Goal: Transaction & Acquisition: Purchase product/service

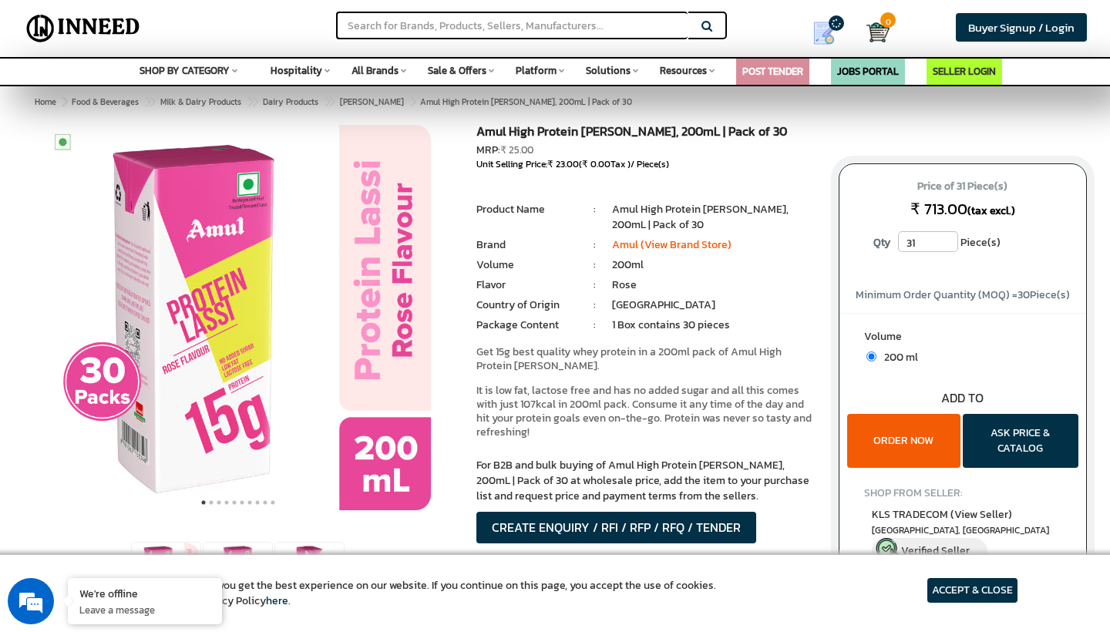
click at [948, 240] on input "31" at bounding box center [928, 241] width 60 height 21
type input "30"
click at [948, 247] on input "30" at bounding box center [928, 241] width 60 height 21
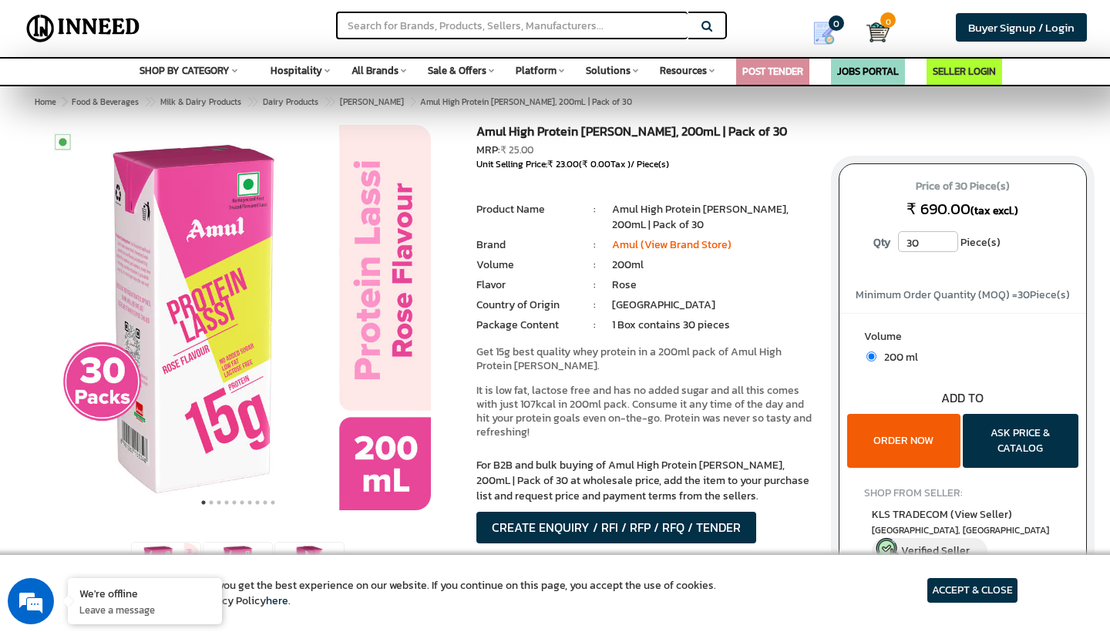
click at [1068, 145] on div "Price of 30 Piece(s) ₹ 690.00 (tax excl.) Qty 30" at bounding box center [963, 363] width 272 height 476
click at [980, 29] on span "Buyer Signup / Login" at bounding box center [1021, 27] width 106 height 18
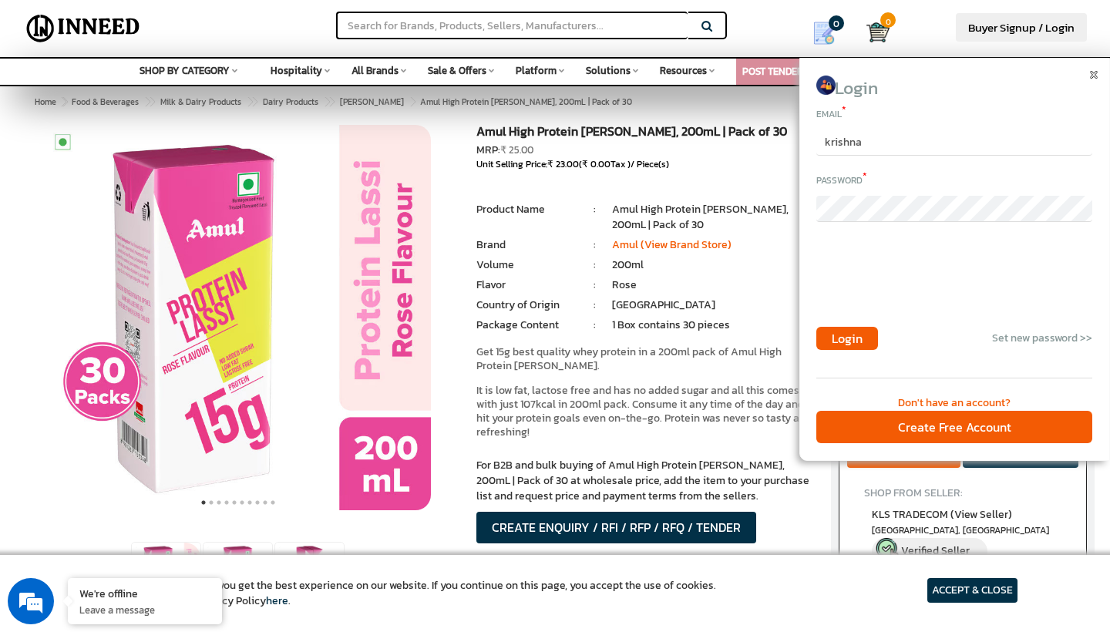
type input "krishna"
click at [1097, 76] on span at bounding box center [1096, 72] width 12 height 12
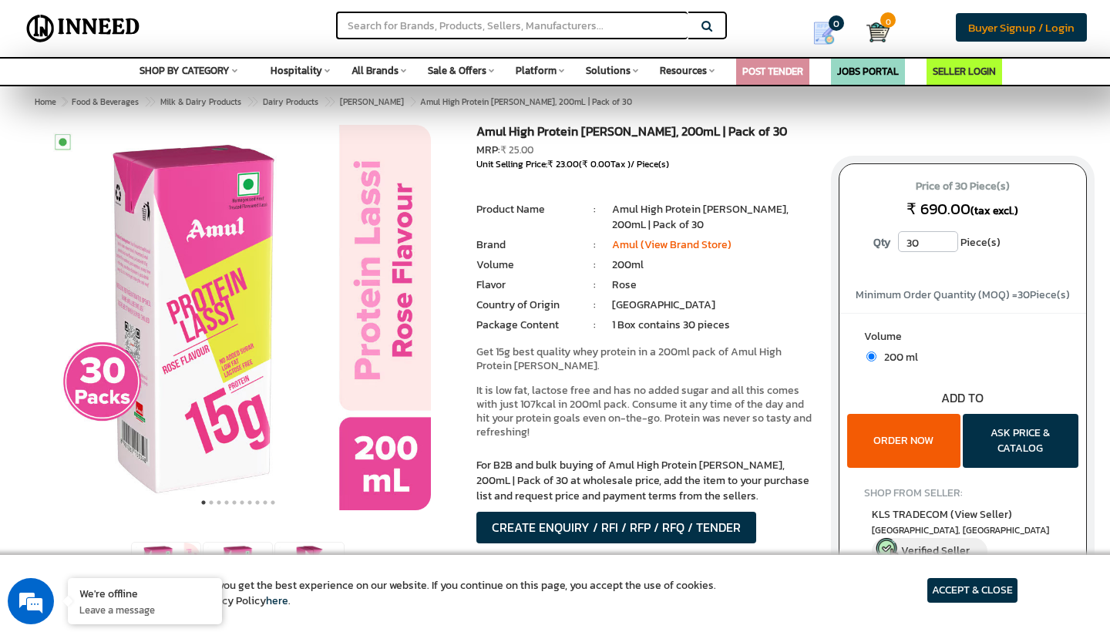
click at [1010, 28] on span "Buyer Signup / Login" at bounding box center [1021, 27] width 106 height 18
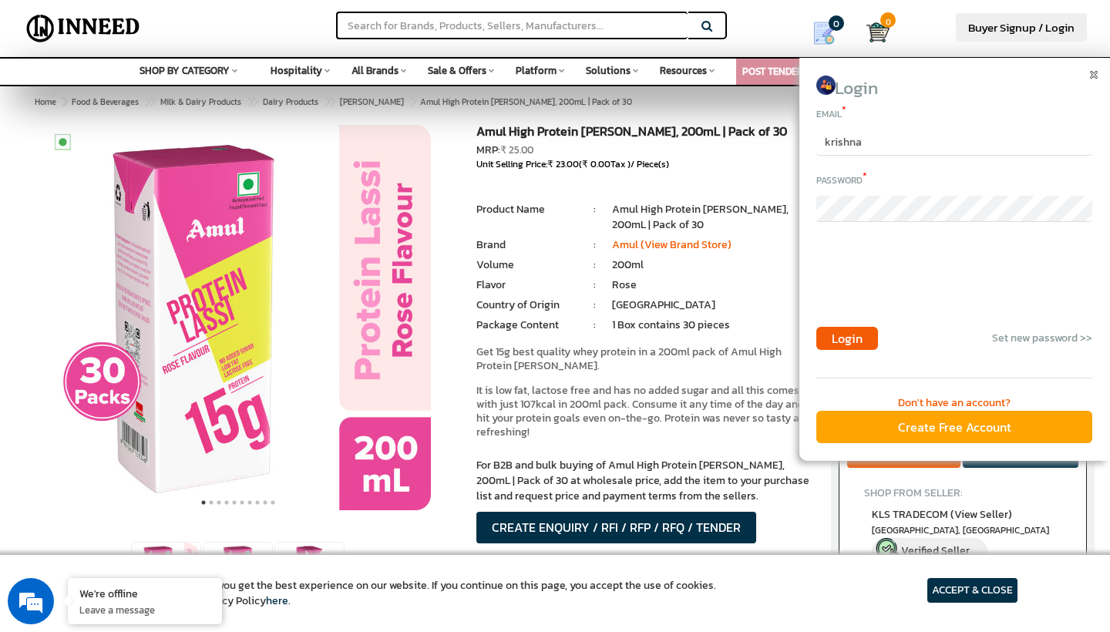
click at [965, 418] on div "Create Free Account" at bounding box center [954, 427] width 276 height 33
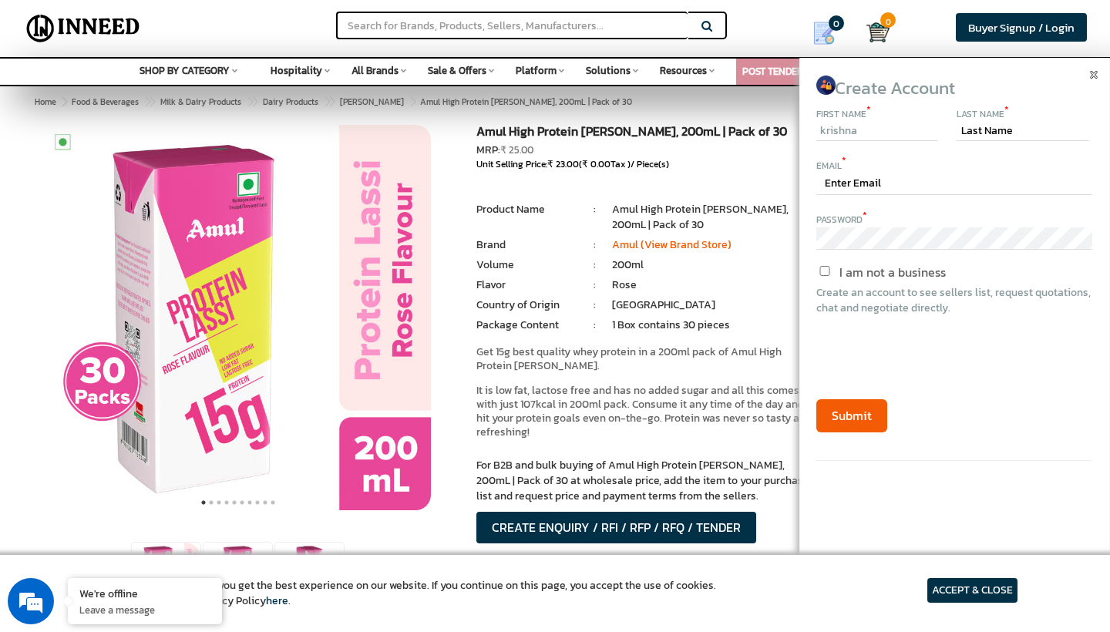
type input "krishna"
type input "[EMAIL_ADDRESS][DOMAIN_NAME]"
click at [1010, 135] on input "text" at bounding box center [1022, 131] width 133 height 18
type input "garg"
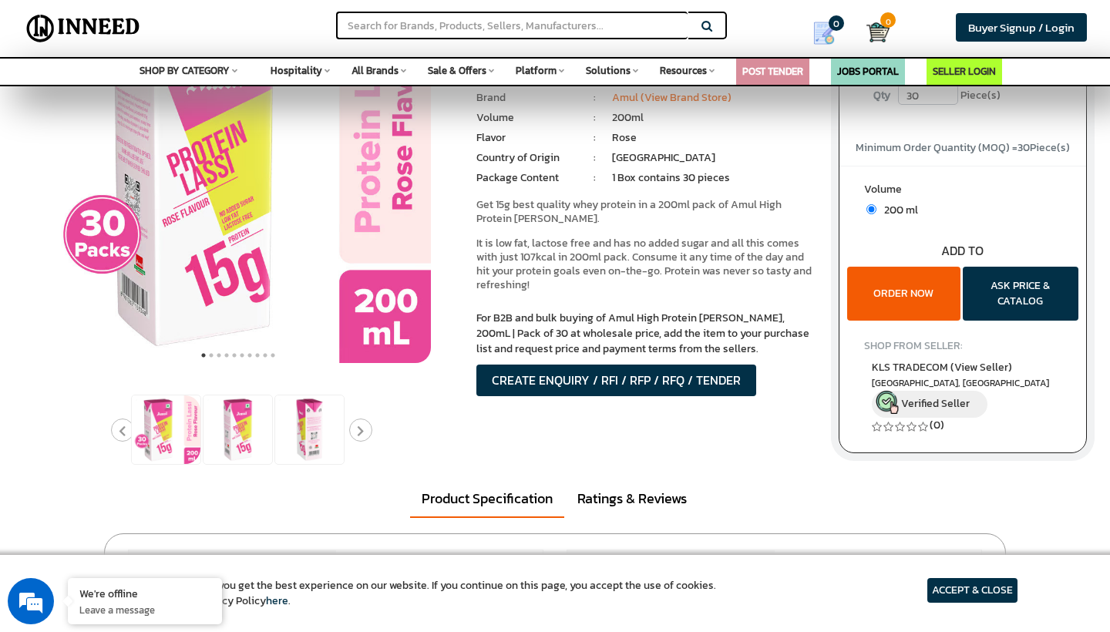
scroll to position [148, 0]
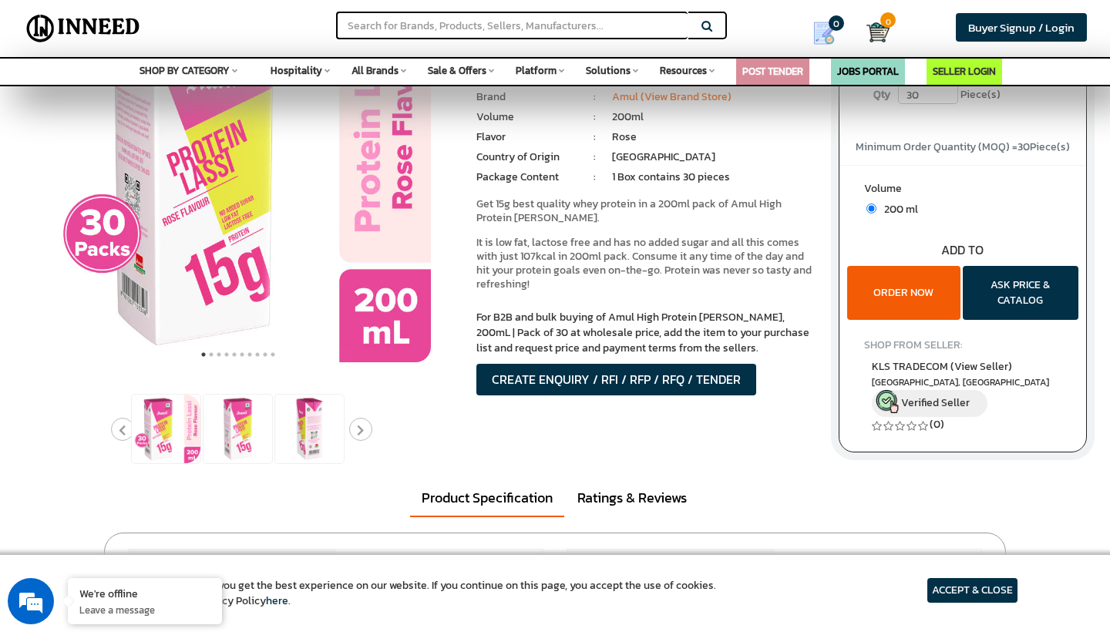
click at [920, 293] on button "ORDER NOW" at bounding box center [903, 293] width 113 height 54
